Goal: Find specific page/section: Find specific page/section

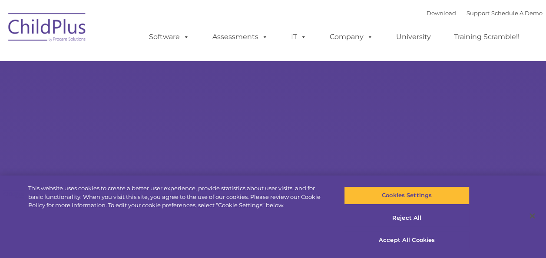
select select "MEDIUM"
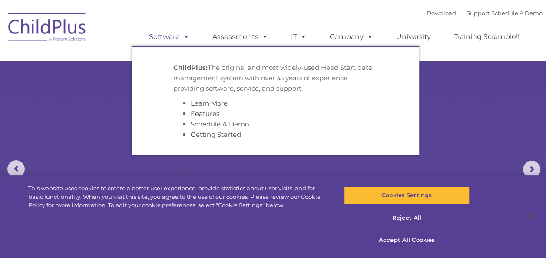
click at [188, 36] on span at bounding box center [185, 37] width 10 height 8
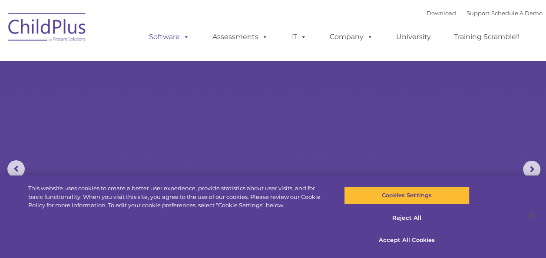
click at [188, 36] on span at bounding box center [185, 37] width 10 height 8
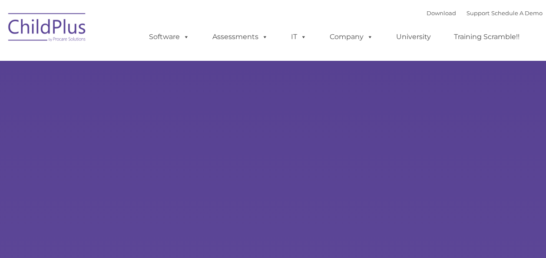
type input ""
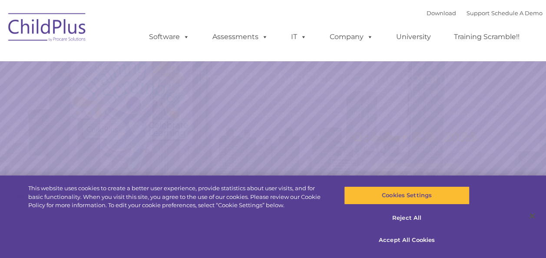
select select "MEDIUM"
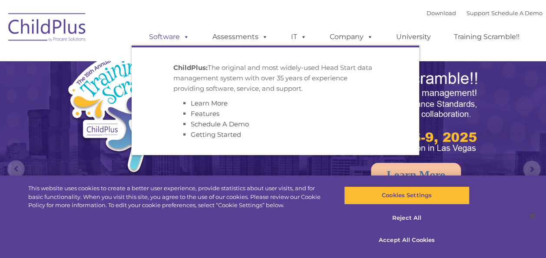
click at [174, 35] on link "Software" at bounding box center [169, 36] width 58 height 17
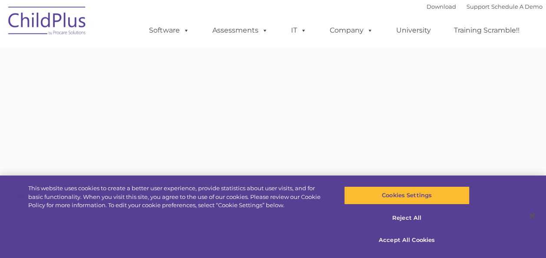
type input ""
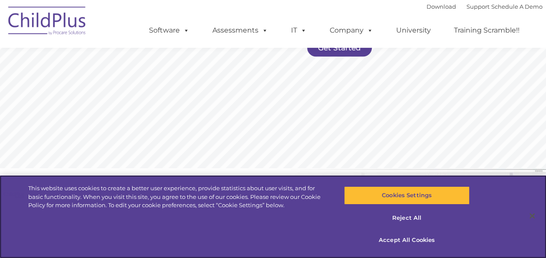
scroll to position [217, 0]
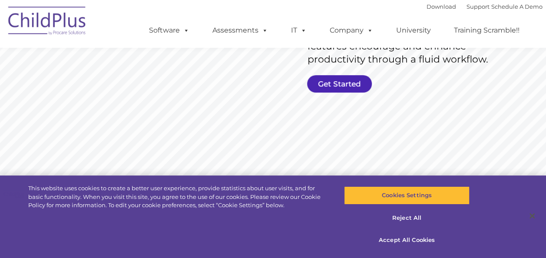
click at [339, 86] on link "Get Started" at bounding box center [339, 83] width 65 height 17
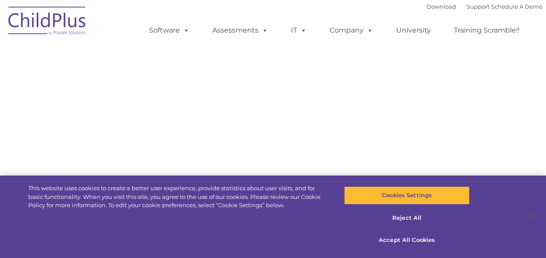
select select "MEDIUM"
